Goal: Navigation & Orientation: Find specific page/section

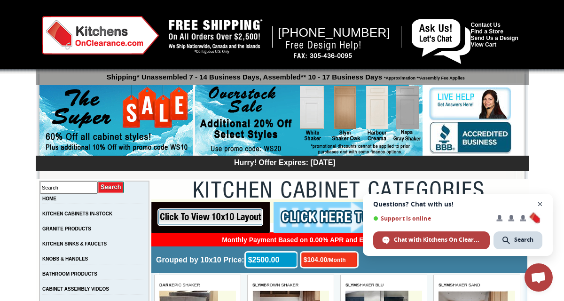
click at [543, 202] on span "Close chat" at bounding box center [540, 204] width 12 height 12
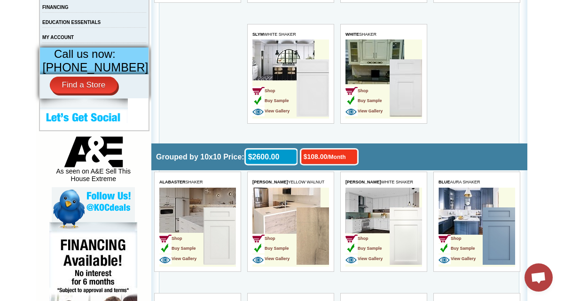
scroll to position [376, 0]
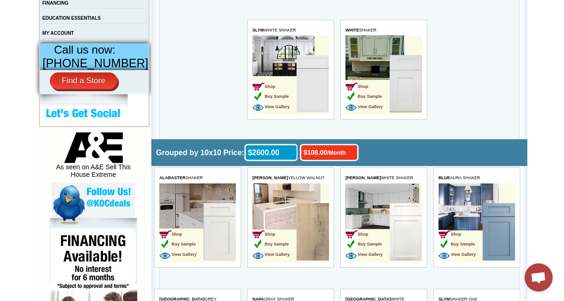
click at [384, 194] on td "Shop Buy Sample View Gallery" at bounding box center [383, 222] width 77 height 79
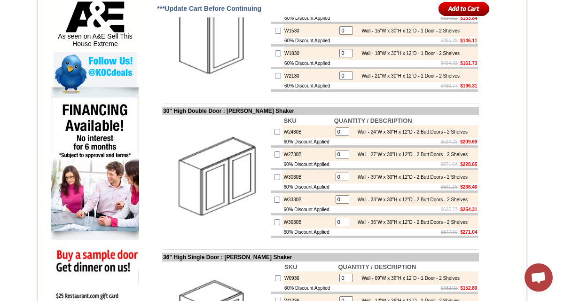
scroll to position [508, 0]
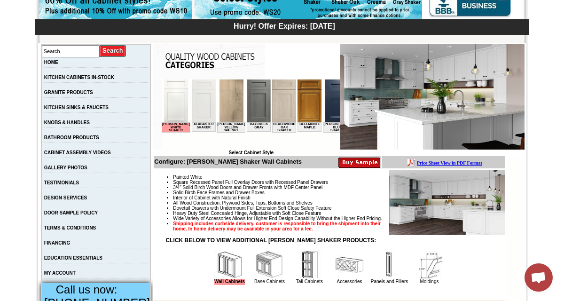
scroll to position [132, 0]
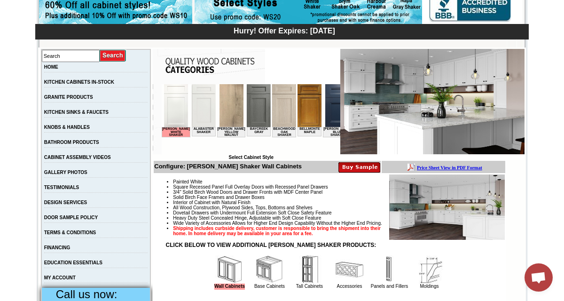
click at [441, 206] on img at bounding box center [447, 206] width 116 height 65
click at [85, 83] on link "KITCHEN CABINETS IN-STOCK" at bounding box center [79, 81] width 70 height 5
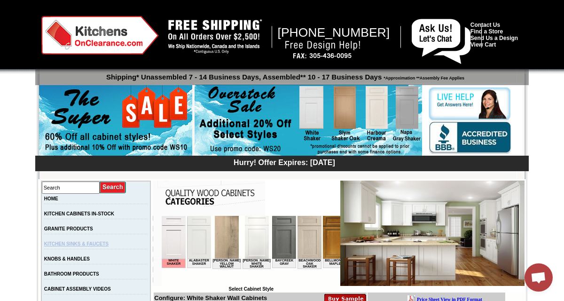
click at [100, 245] on link "KITCHEN SINKS & FAUCETS" at bounding box center [76, 243] width 64 height 5
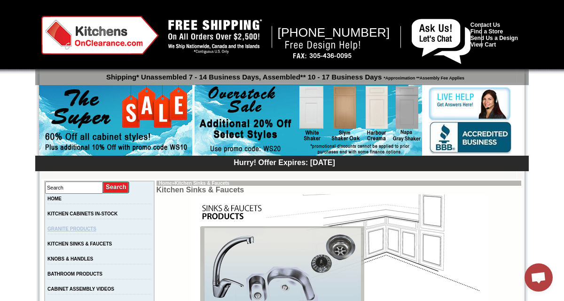
scroll to position [5, 0]
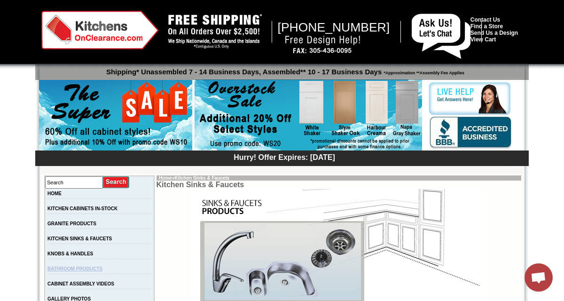
click at [78, 270] on link "BATHROOM PRODUCTS" at bounding box center [74, 268] width 55 height 5
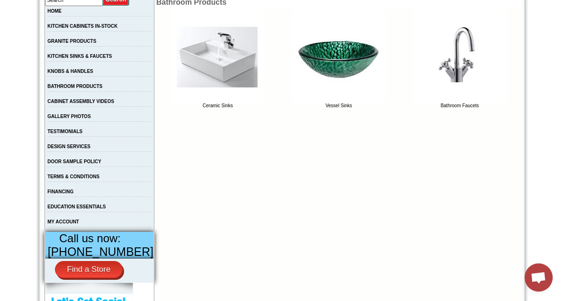
scroll to position [188, 0]
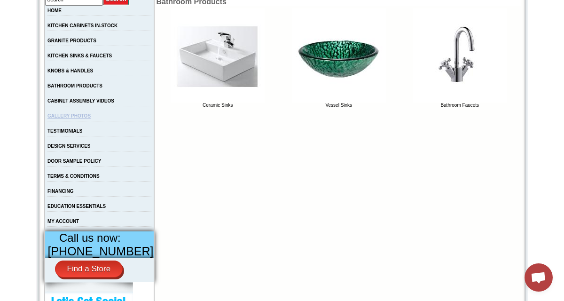
click at [71, 118] on link "GALLERY PHOTOS" at bounding box center [68, 115] width 43 height 5
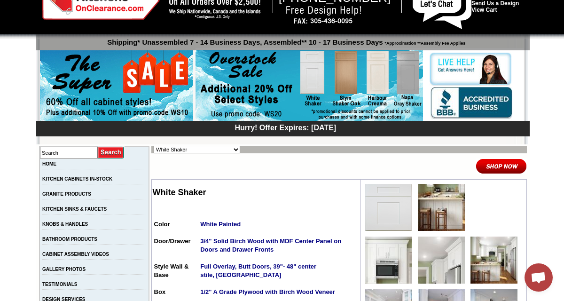
scroll to position [38, 0]
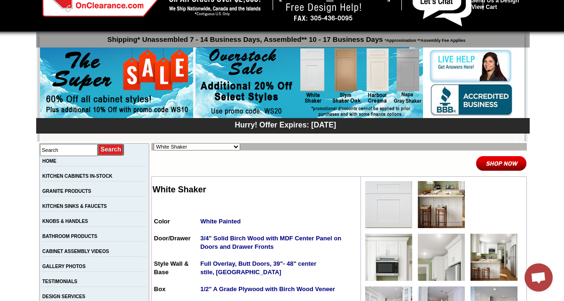
click at [431, 255] on img at bounding box center [441, 257] width 47 height 47
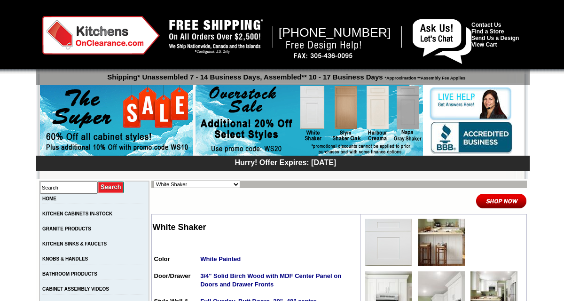
scroll to position [38, 0]
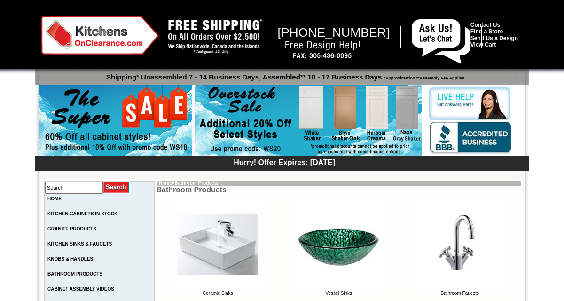
scroll to position [188, 0]
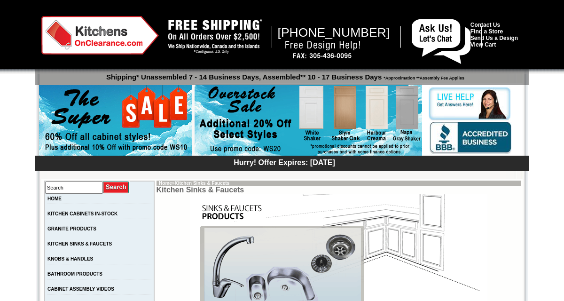
scroll to position [5, 0]
